Goal: Information Seeking & Learning: Learn about a topic

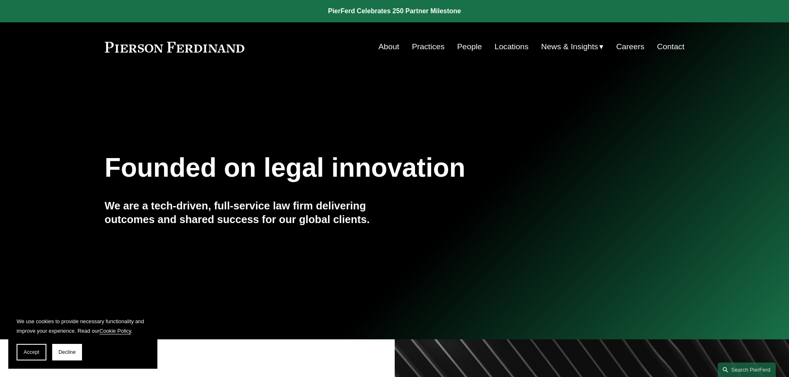
click at [464, 46] on link "People" at bounding box center [469, 47] width 25 height 16
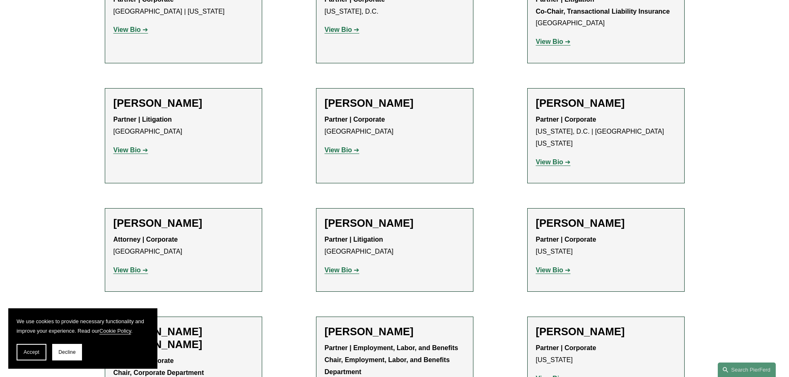
scroll to position [3064, 0]
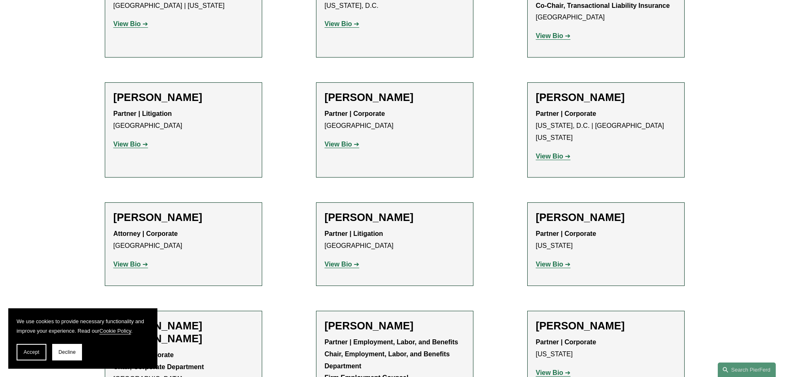
click at [162, 320] on h2 "[PERSON_NAME] [PERSON_NAME]" at bounding box center [183, 333] width 140 height 26
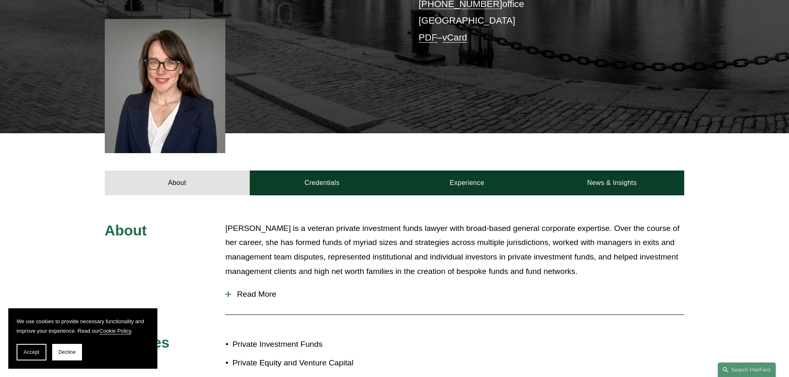
scroll to position [248, 0]
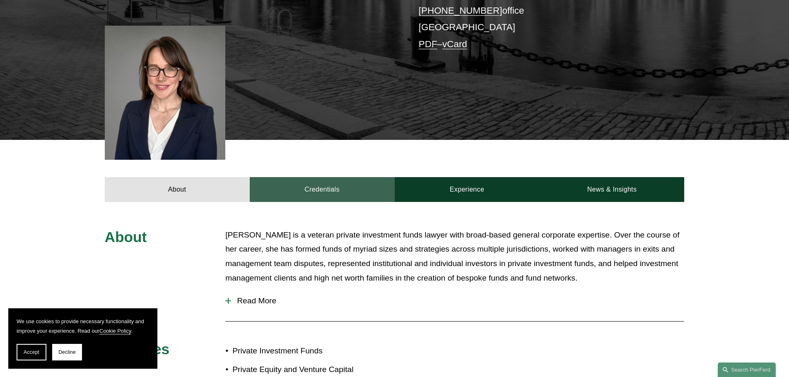
click at [330, 177] on link "Credentials" at bounding box center [322, 189] width 145 height 25
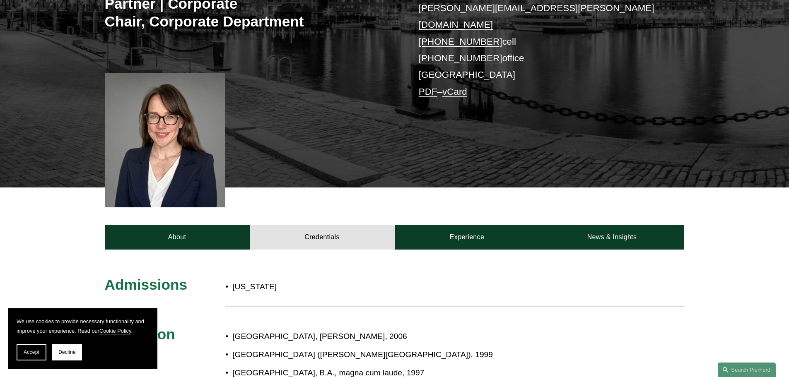
scroll to position [166, 0]
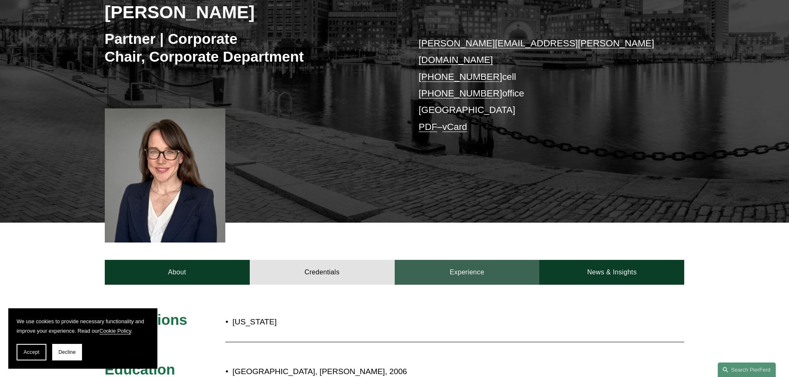
click at [463, 260] on link "Experience" at bounding box center [467, 272] width 145 height 25
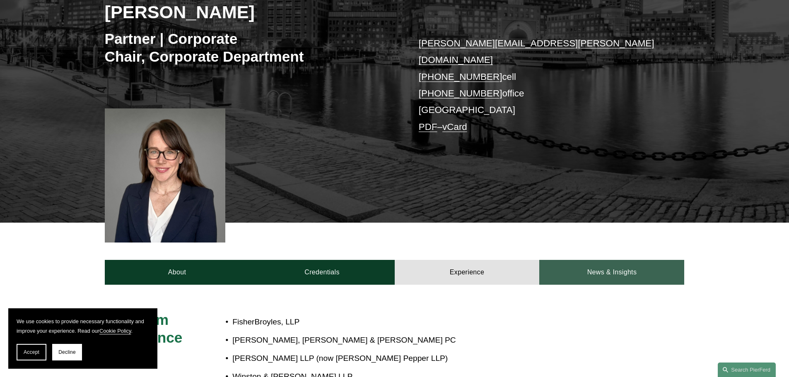
click at [604, 260] on link "News & Insights" at bounding box center [611, 272] width 145 height 25
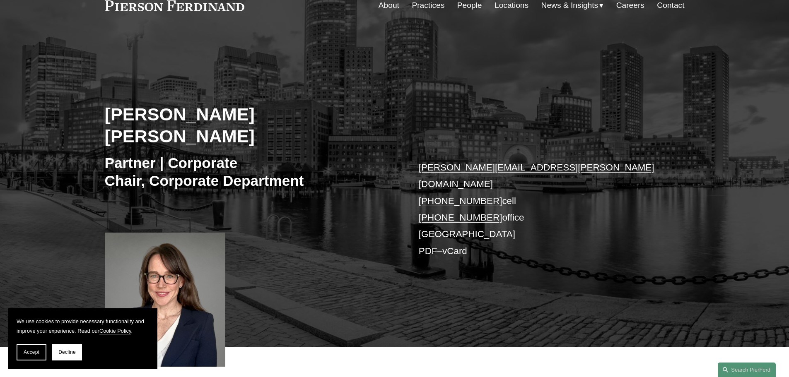
scroll to position [0, 0]
